Goal: Task Accomplishment & Management: Manage account settings

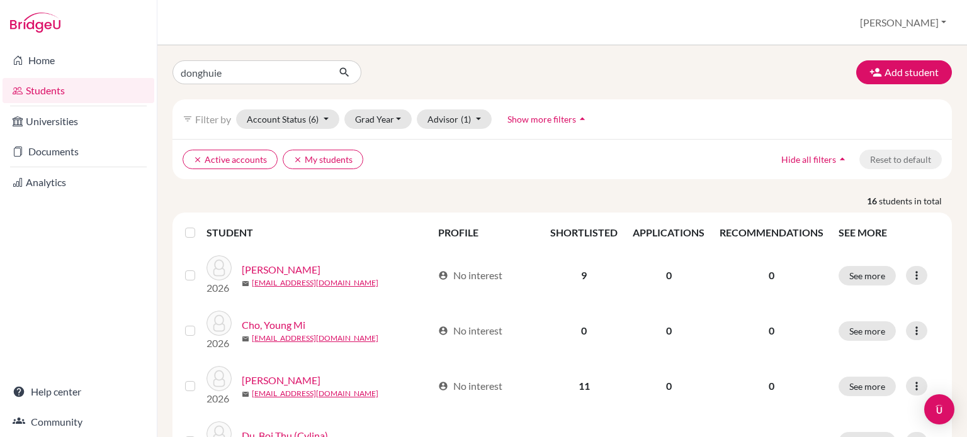
click at [644, 76] on div "donghuie Add student" at bounding box center [562, 72] width 798 height 24
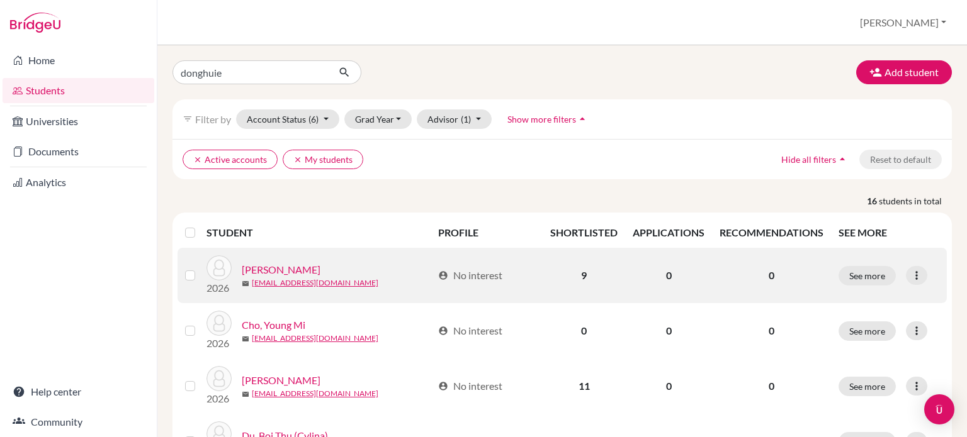
scroll to position [252, 0]
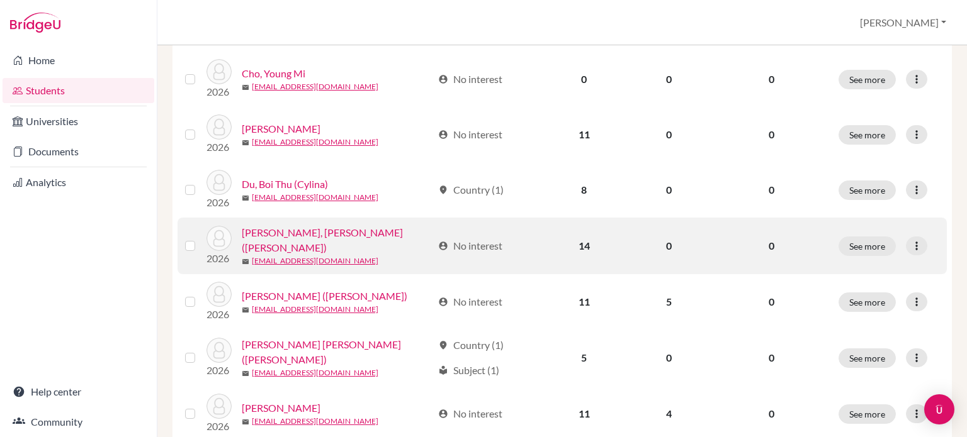
click at [297, 239] on link "[PERSON_NAME], [PERSON_NAME] ([PERSON_NAME])" at bounding box center [337, 240] width 190 height 30
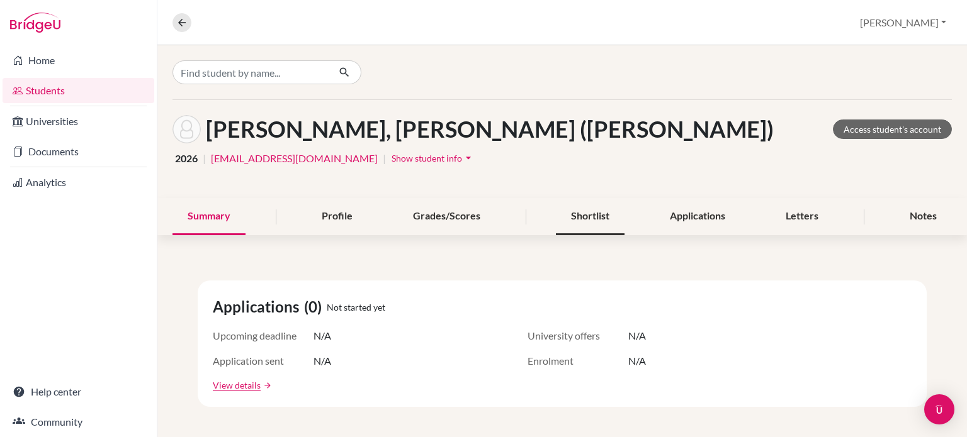
click at [592, 219] on div "Shortlist" at bounding box center [590, 216] width 69 height 37
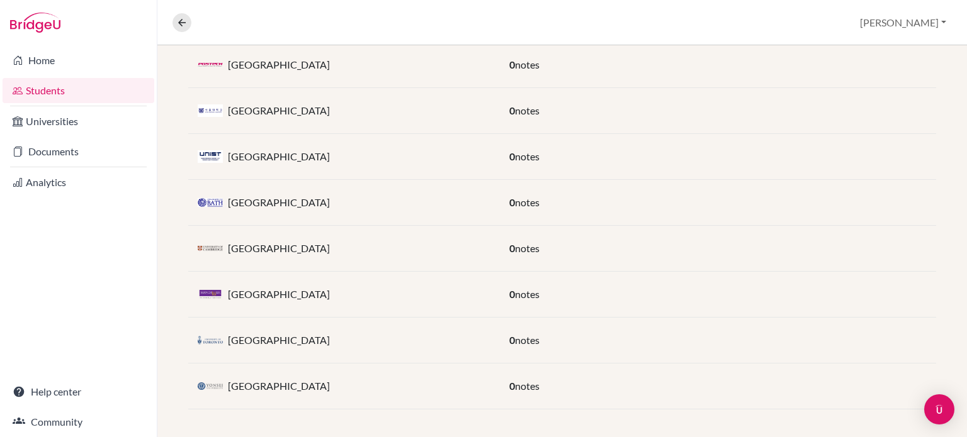
scroll to position [447, 0]
